Goal: Task Accomplishment & Management: Use online tool/utility

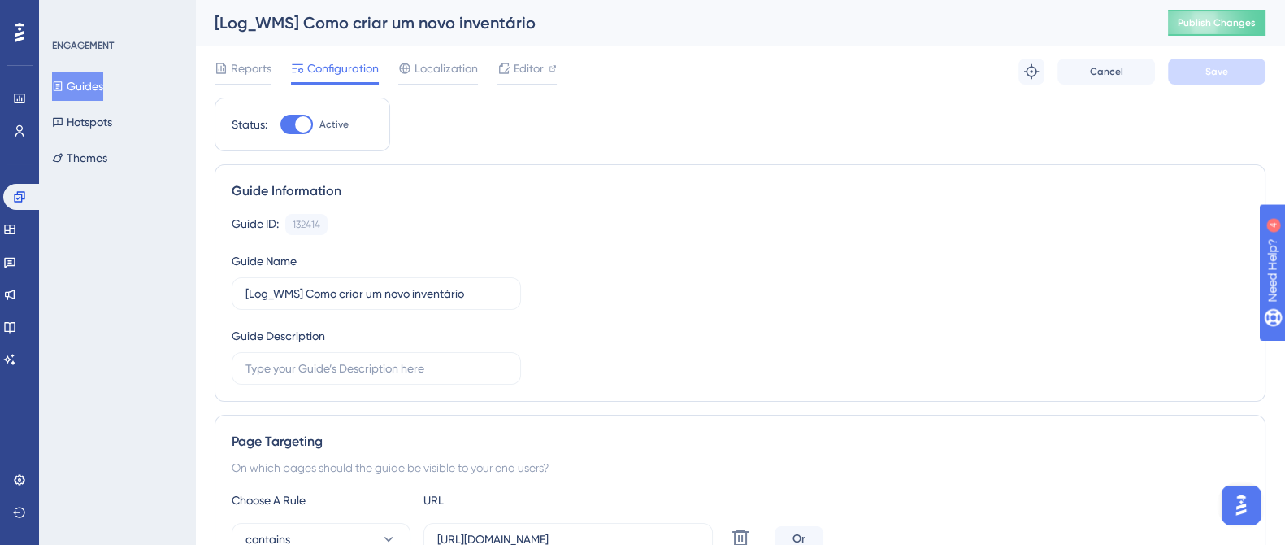
click at [102, 85] on button "Guides" at bounding box center [77, 86] width 51 height 29
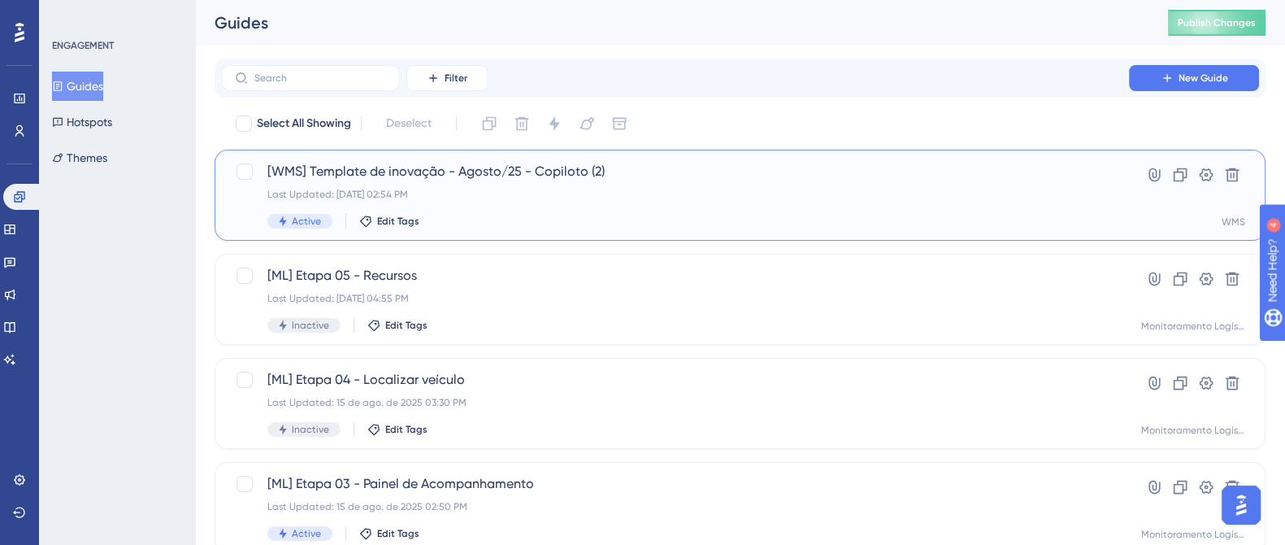
click at [645, 184] on div "[WMS] Template de inovação - Agosto/25 - Copiloto (2) Last Updated: 18 de ago. …" at bounding box center [674, 195] width 815 height 67
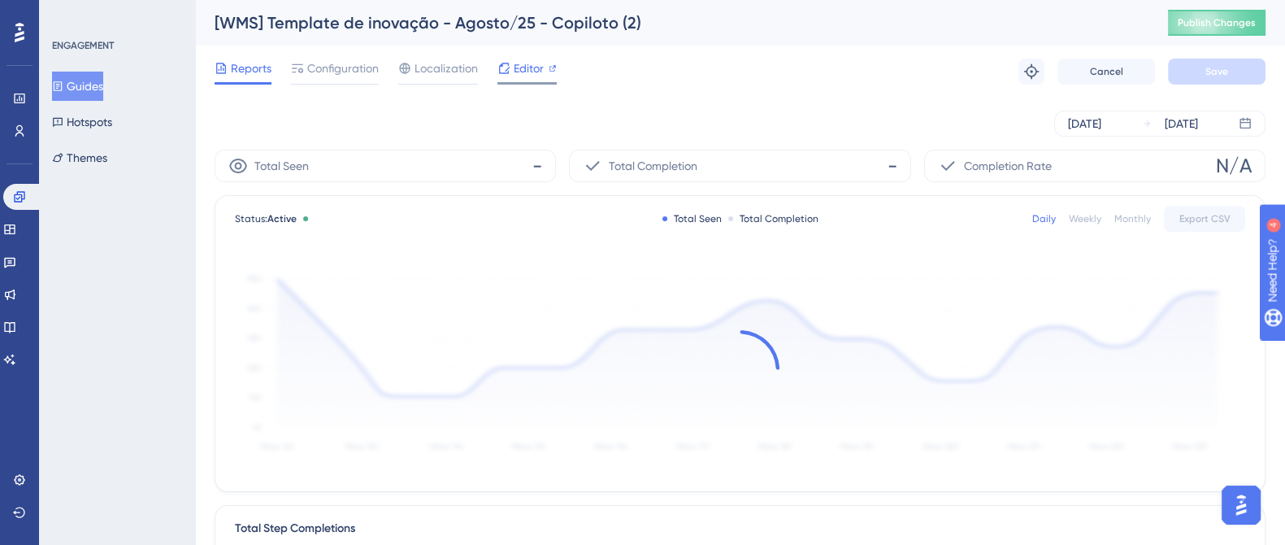
click at [526, 67] on span "Editor" at bounding box center [529, 69] width 30 height 20
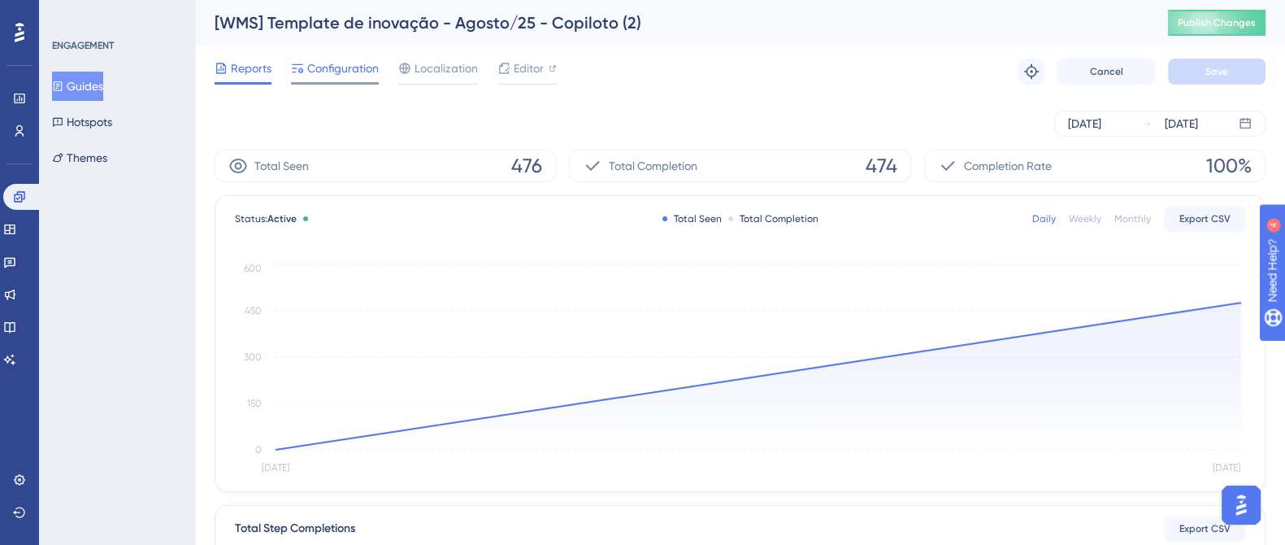
click at [345, 67] on span "Configuration" at bounding box center [343, 69] width 72 height 20
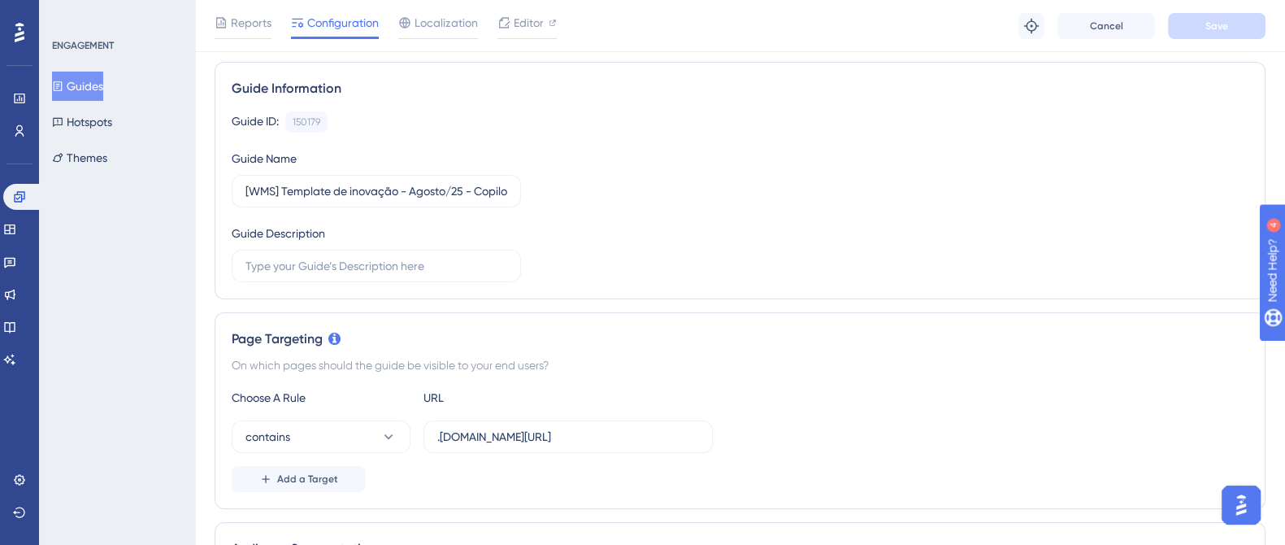
scroll to position [202, 0]
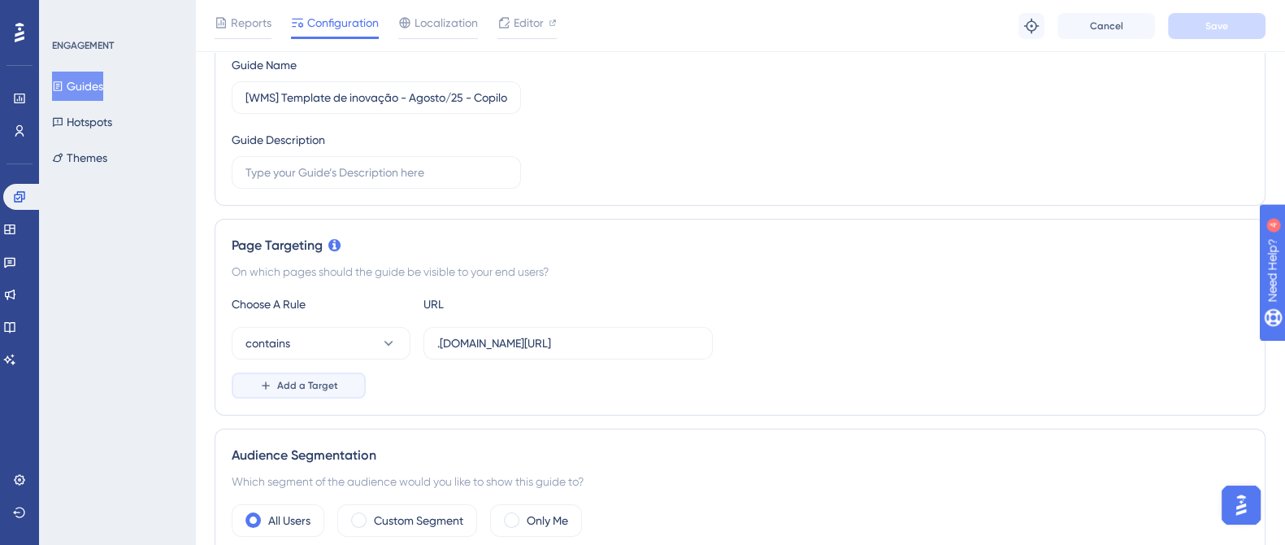
click at [313, 384] on span "Add a Target" at bounding box center [307, 385] width 61 height 13
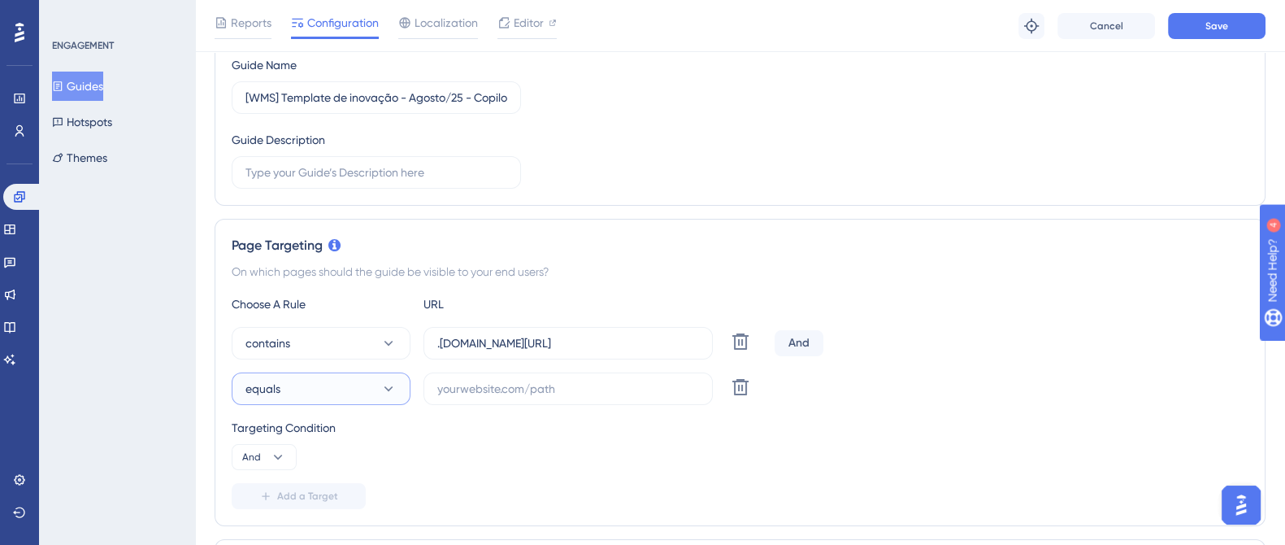
click at [387, 393] on icon at bounding box center [388, 388] width 16 height 16
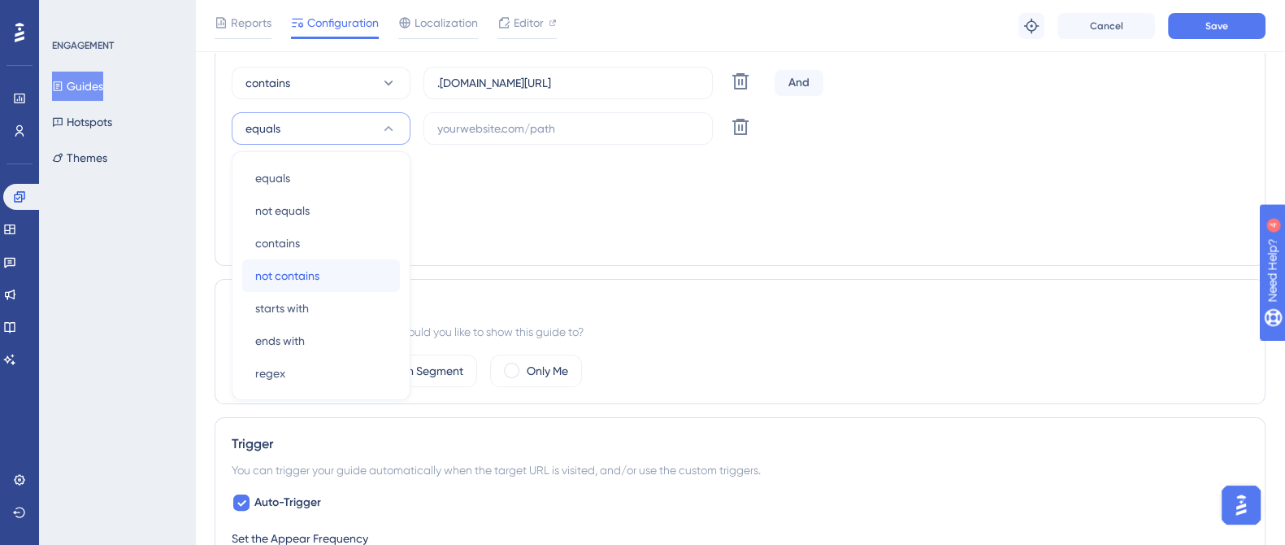
click at [340, 272] on div "not contains not contains" at bounding box center [321, 275] width 132 height 33
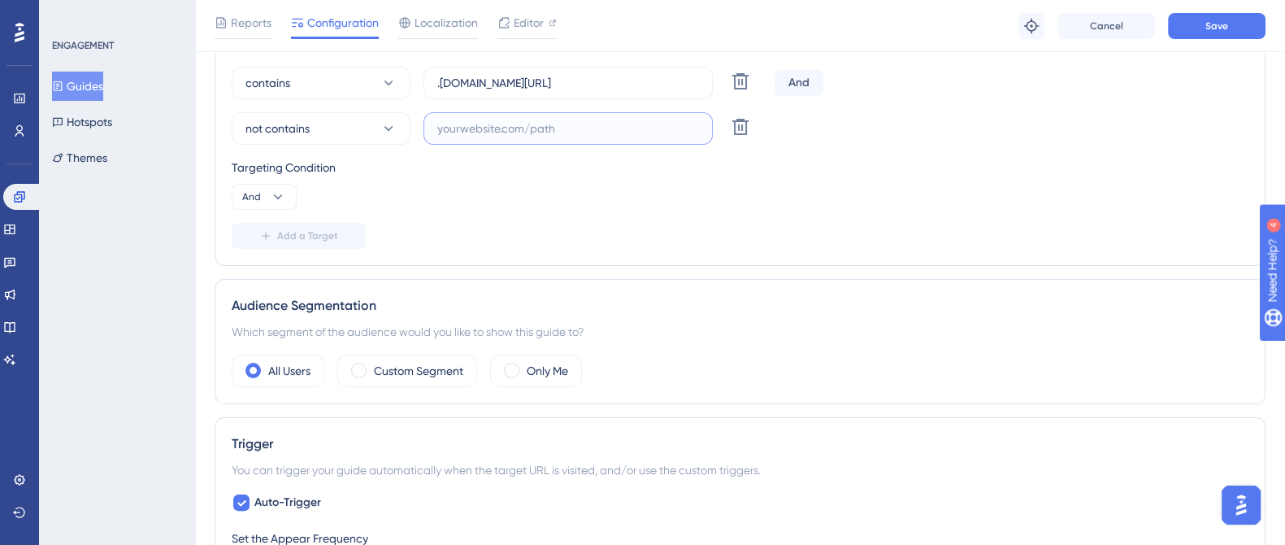
click at [496, 124] on input "text" at bounding box center [568, 128] width 262 height 18
paste input "supply-monitoramento.logistica.totvs.app/wms/"
type input "supply-monitoramento.logistica.totvs.app/wms/"
click at [1187, 15] on button "Save" at bounding box center [1217, 26] width 98 height 26
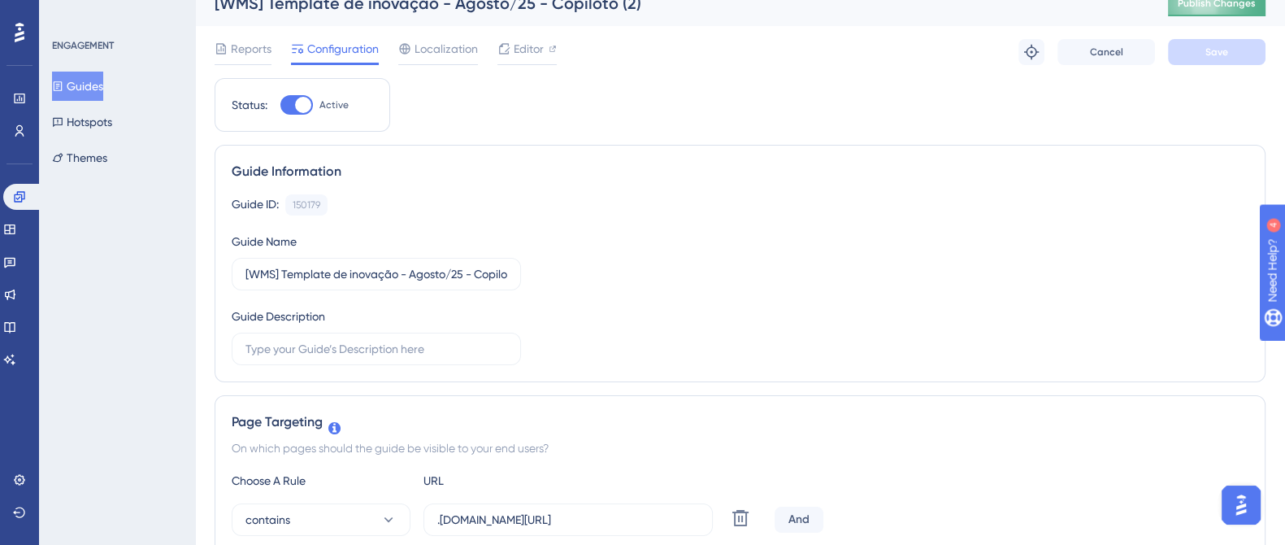
scroll to position [0, 0]
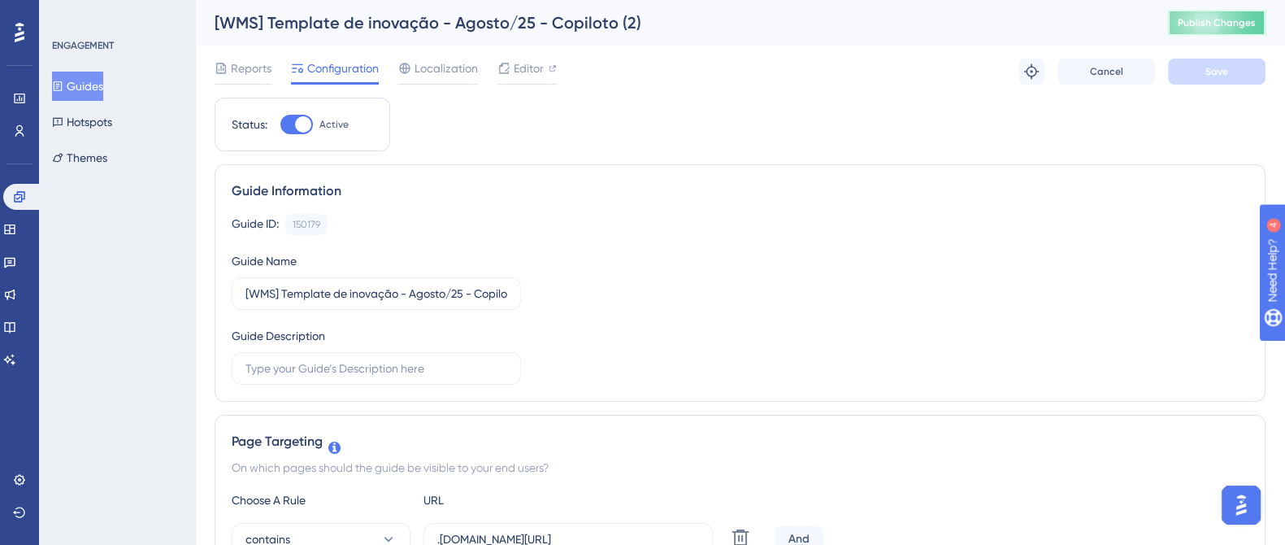
click at [1196, 15] on button "Publish Changes" at bounding box center [1217, 23] width 98 height 26
